Goal: Information Seeking & Learning: Find specific fact

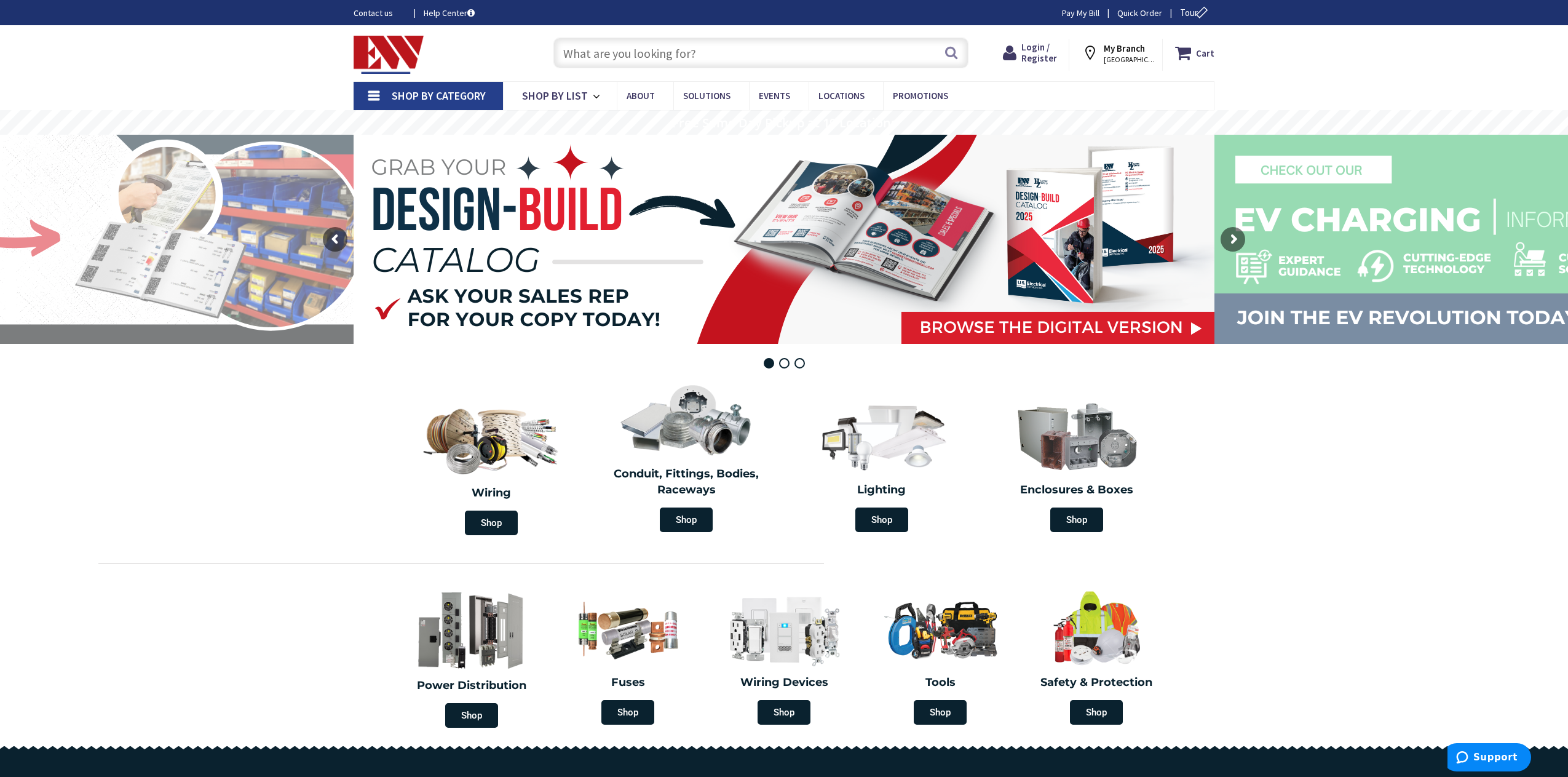
click at [617, 47] on input "text" at bounding box center [760, 53] width 415 height 31
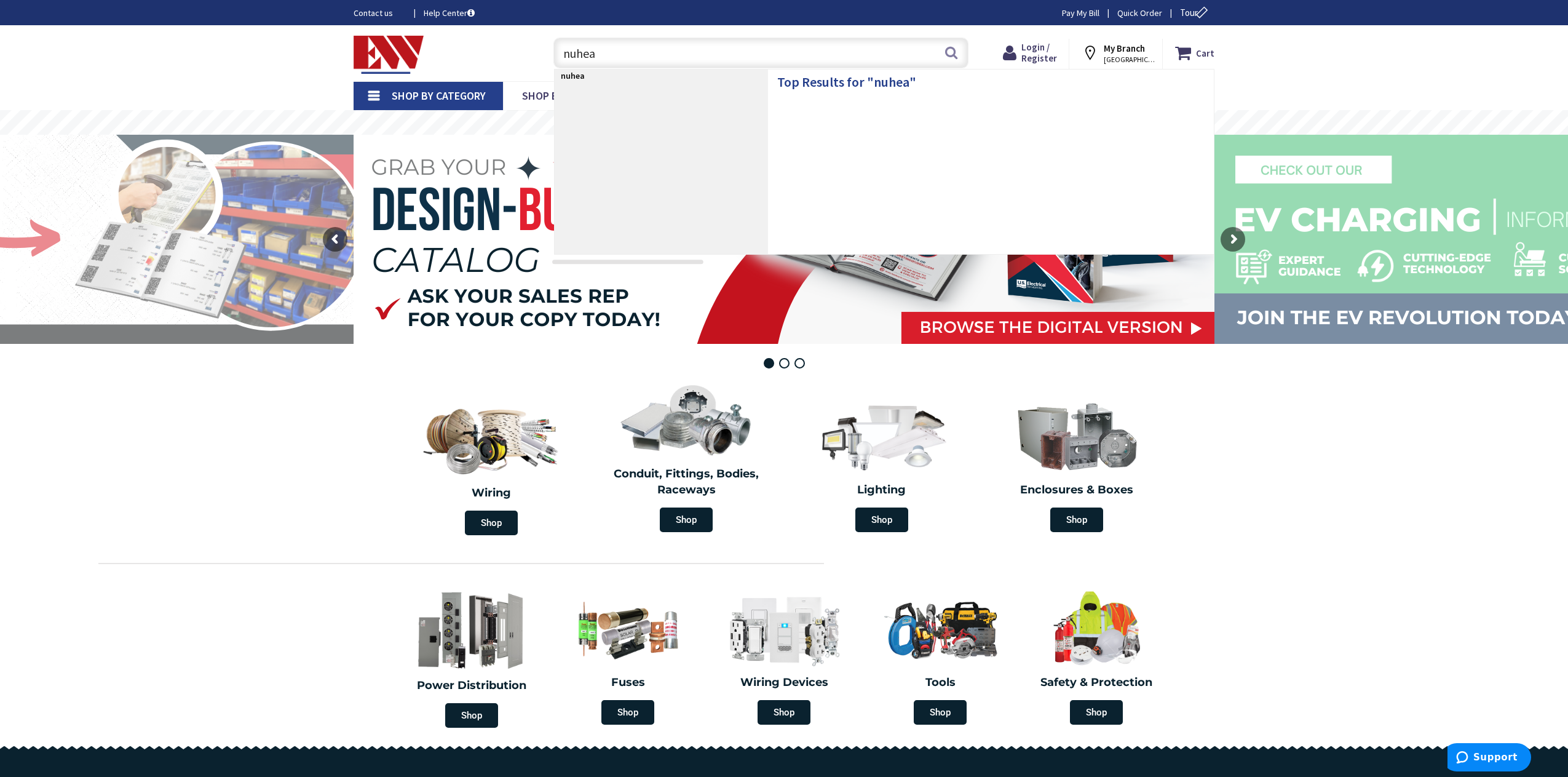
type input "nuheat"
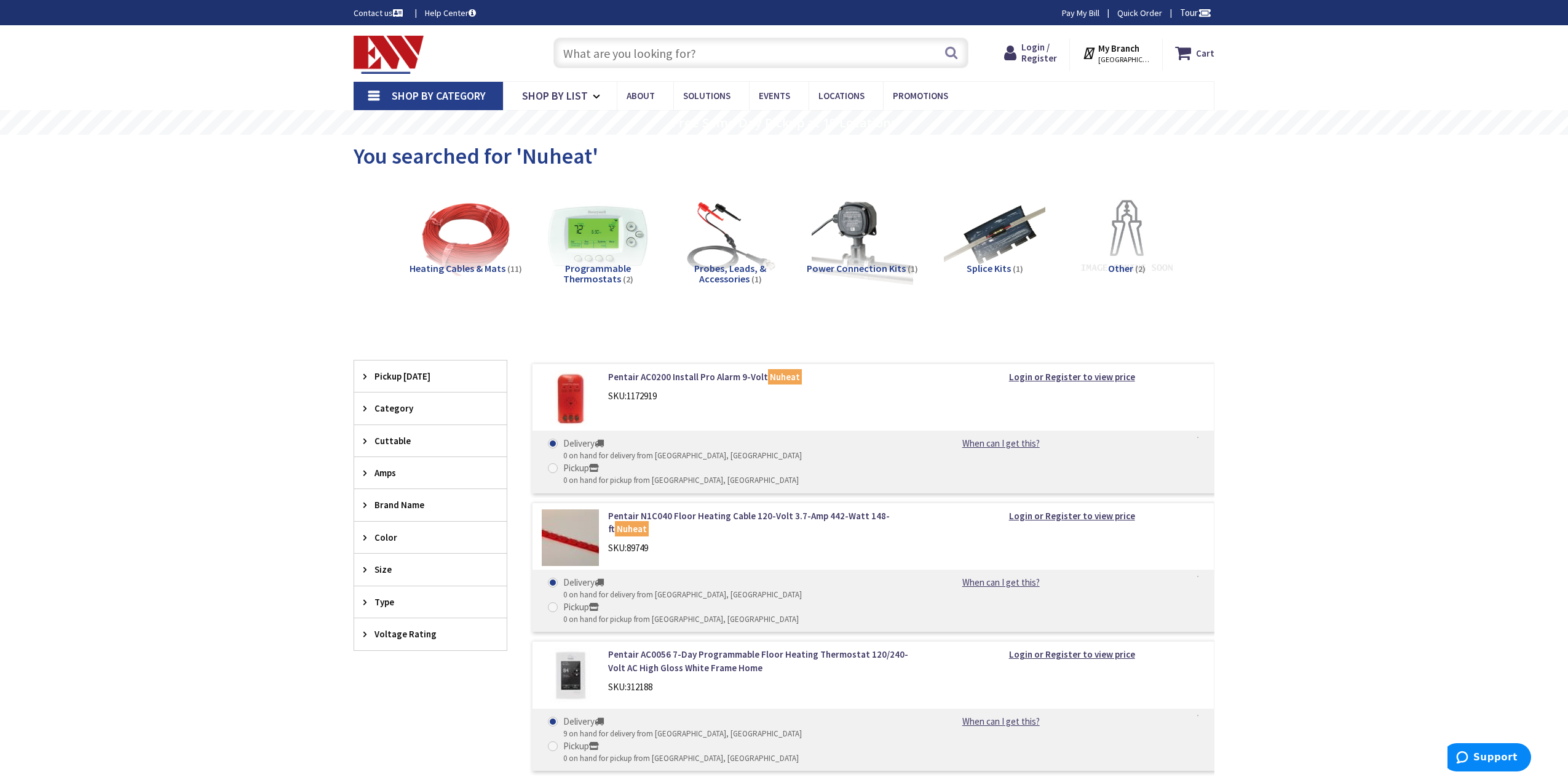
click at [366, 505] on icon at bounding box center [368, 504] width 9 height 9
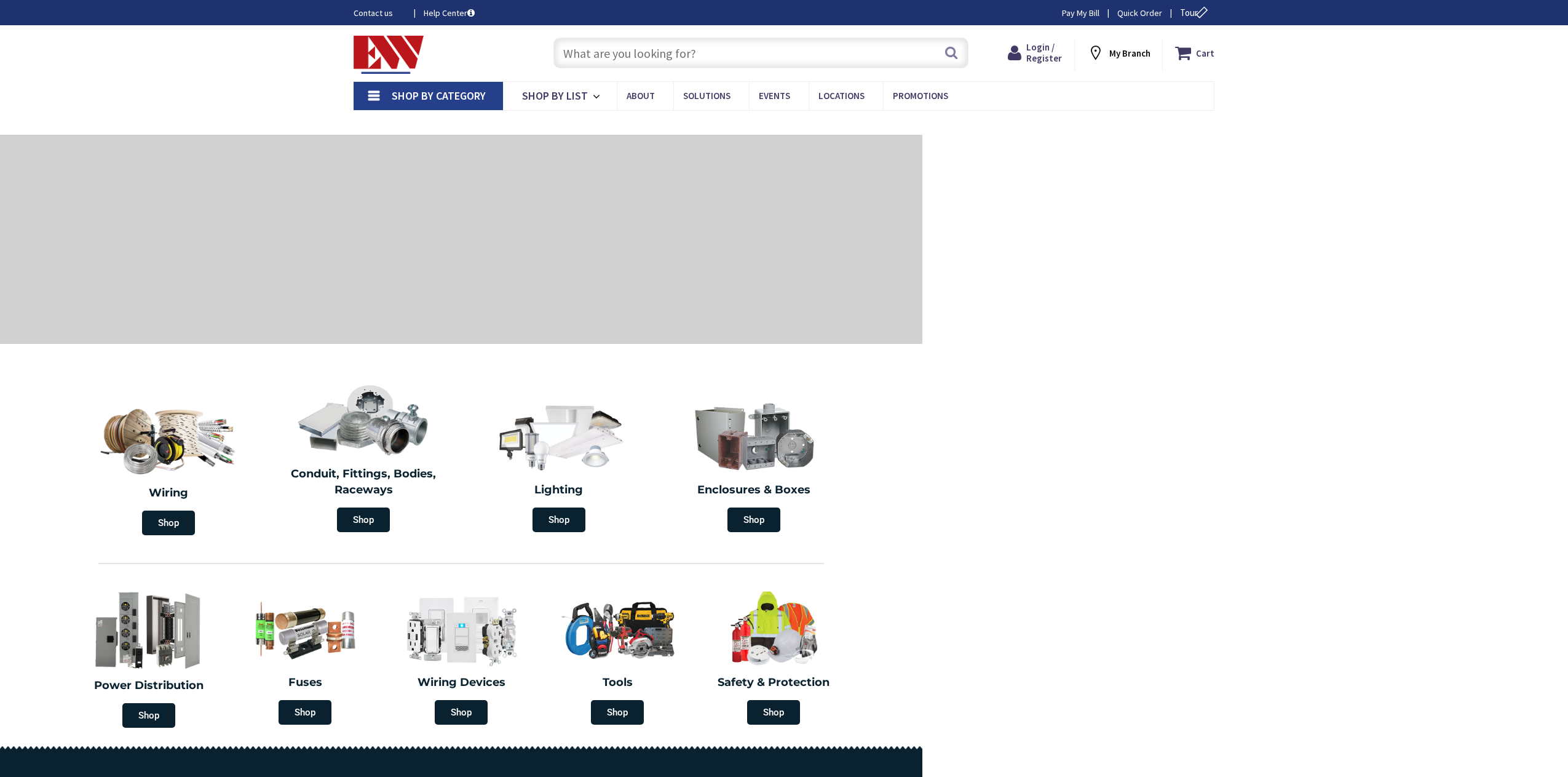
scroll to position [1480, 0]
